Goal: Check status

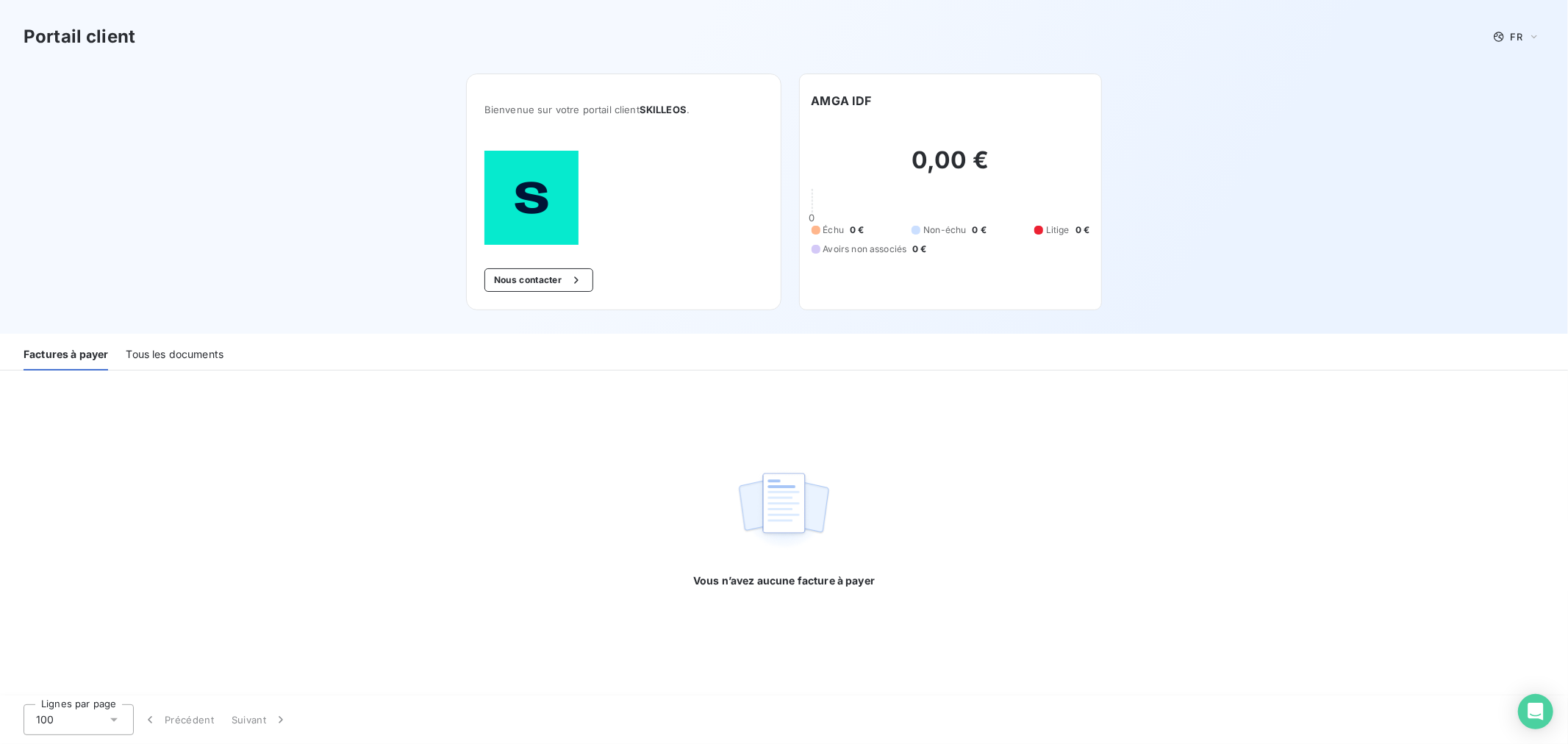
click at [1183, 167] on div "Portail client FR Bienvenue sur votre portail client SKILLEOS . Nous contacter …" at bounding box center [784, 167] width 1568 height 334
